Goal: Register for event/course

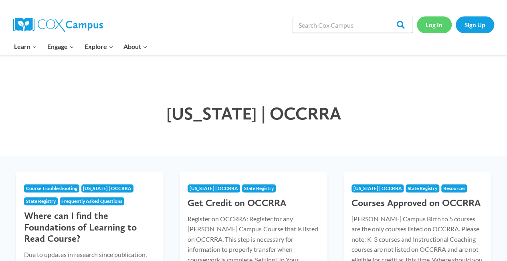
click at [439, 23] on link "Log In" at bounding box center [434, 24] width 35 height 16
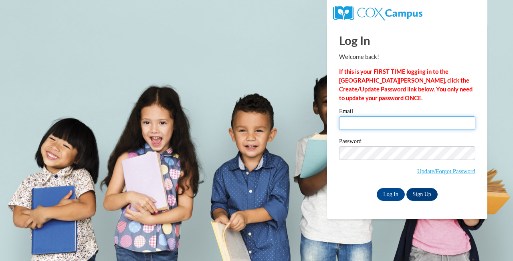
click at [386, 121] on input "Email" at bounding box center [407, 123] width 136 height 14
type input "[EMAIL_ADDRESS][DOMAIN_NAME]"
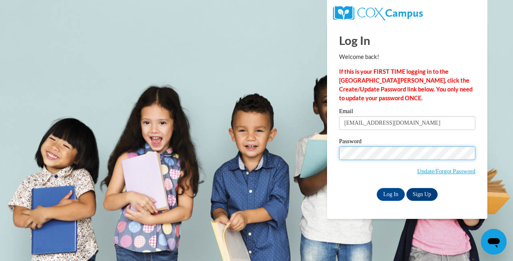
click at [377, 188] on input "Log In" at bounding box center [391, 194] width 28 height 13
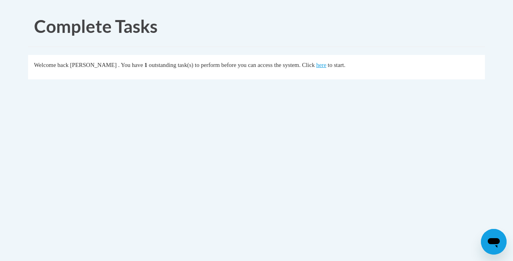
click at [343, 74] on fieldset "Welcome back Charae Shipp . You have 1 outstanding task(s) to perform before yo…" at bounding box center [256, 67] width 457 height 24
click at [326, 66] on link "here" at bounding box center [321, 65] width 10 height 6
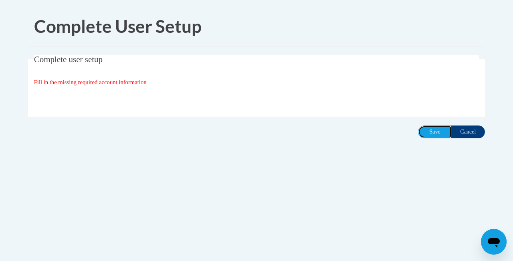
click at [431, 134] on input "Save" at bounding box center [435, 132] width 34 height 13
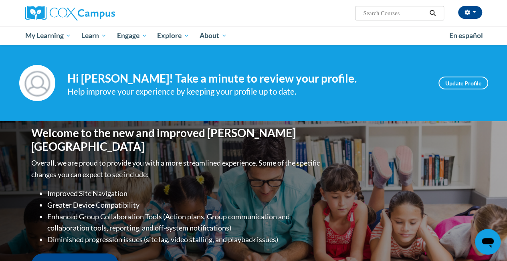
click at [52, 37] on span "My Learning" at bounding box center [48, 36] width 46 height 10
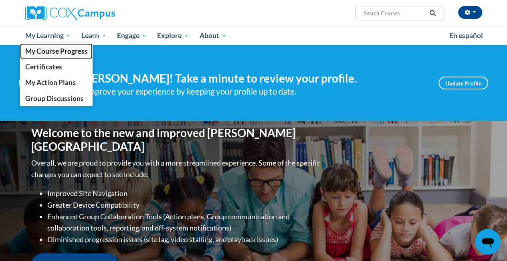
click at [69, 54] on span "My Course Progress" at bounding box center [56, 51] width 63 height 8
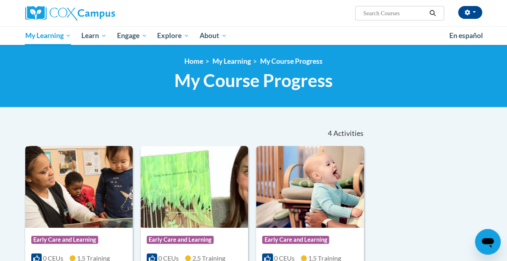
click at [409, 10] on input "Search..." at bounding box center [395, 13] width 64 height 10
type input "Power of language"
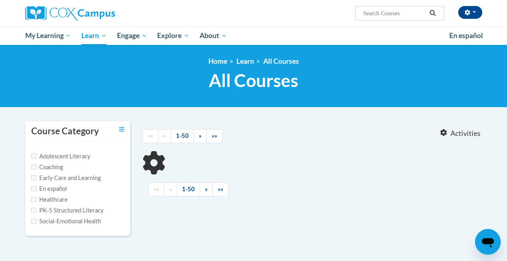
type input "Power of language"
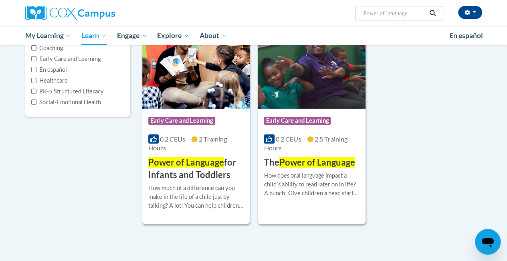
scroll to position [120, 0]
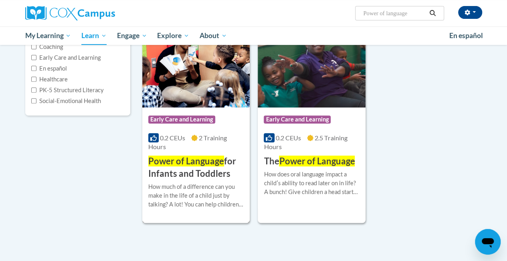
click at [192, 173] on h3 "Power of Language for Infants and Toddlers" at bounding box center [195, 167] width 95 height 25
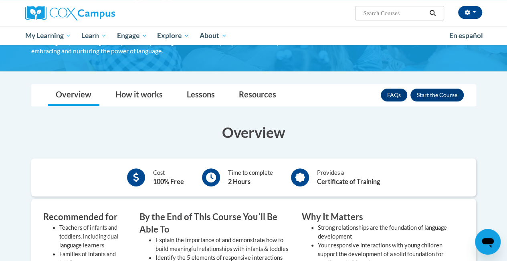
scroll to position [97, 0]
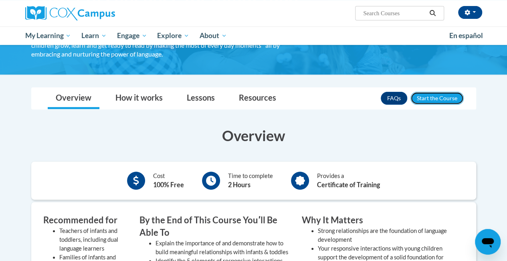
click at [445, 95] on button "Enroll" at bounding box center [437, 98] width 53 height 13
